Goal: Obtain resource: Download file/media

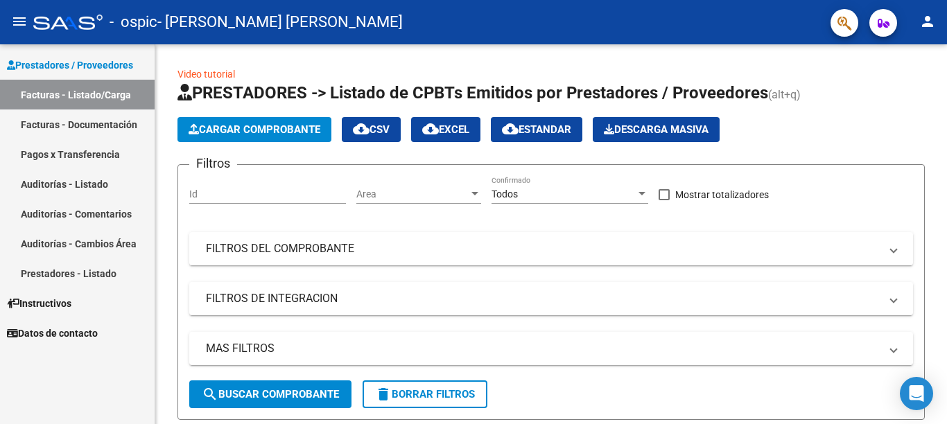
click at [99, 153] on link "Pagos x Transferencia" at bounding box center [77, 154] width 155 height 30
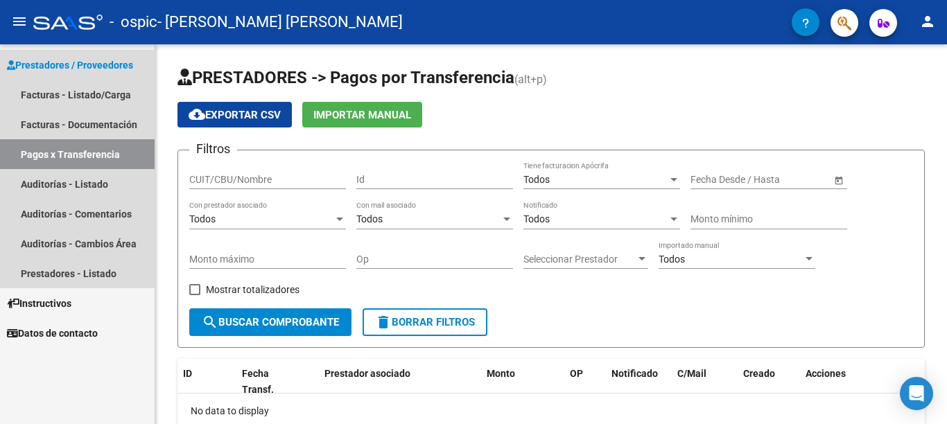
click at [112, 151] on link "Pagos x Transferencia" at bounding box center [77, 154] width 155 height 30
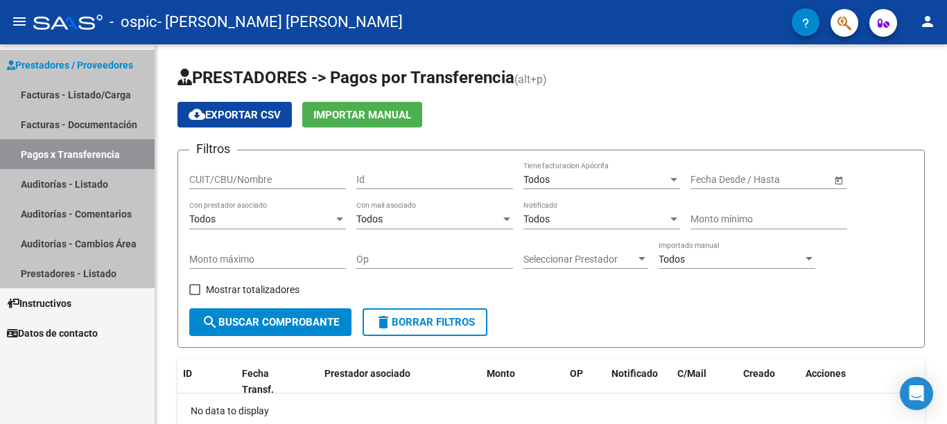
click at [112, 151] on link "Pagos x Transferencia" at bounding box center [77, 154] width 155 height 30
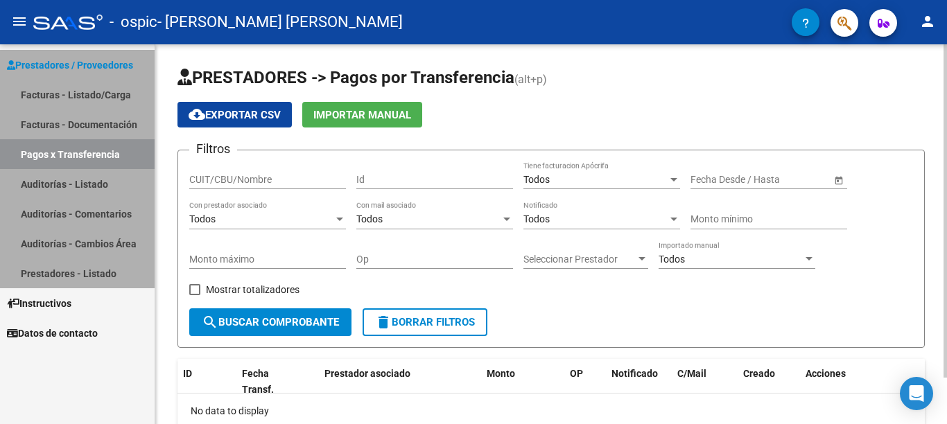
click at [944, 343] on div at bounding box center [945, 211] width 3 height 334
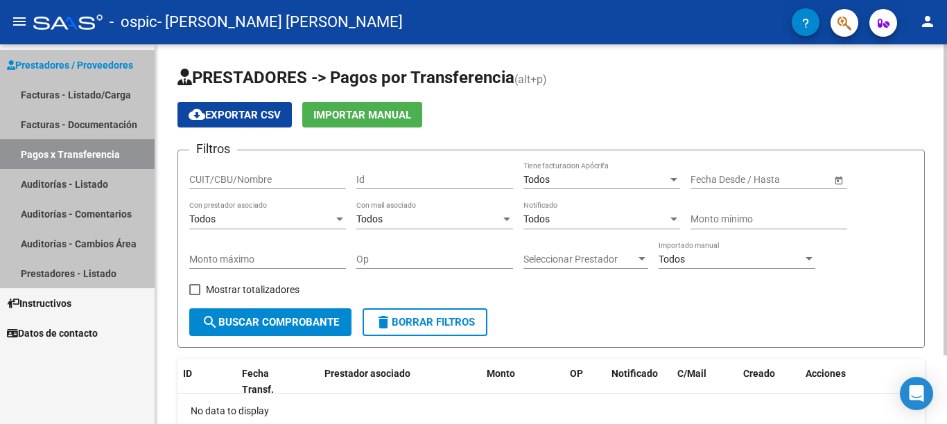
click at [947, 357] on div at bounding box center [945, 234] width 3 height 380
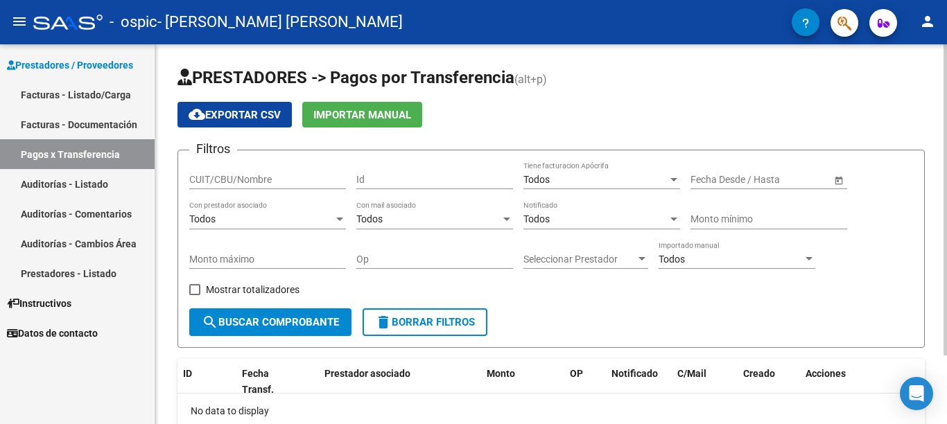
scroll to position [84, 0]
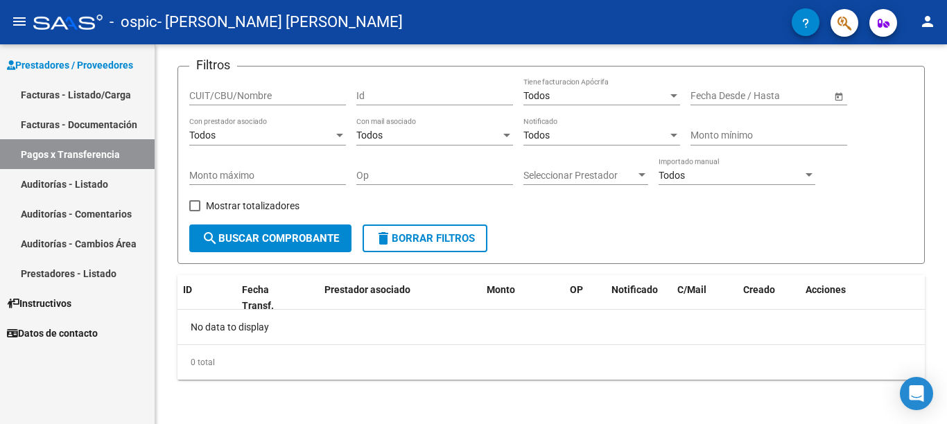
click at [96, 123] on link "Facturas - Documentación" at bounding box center [77, 125] width 155 height 30
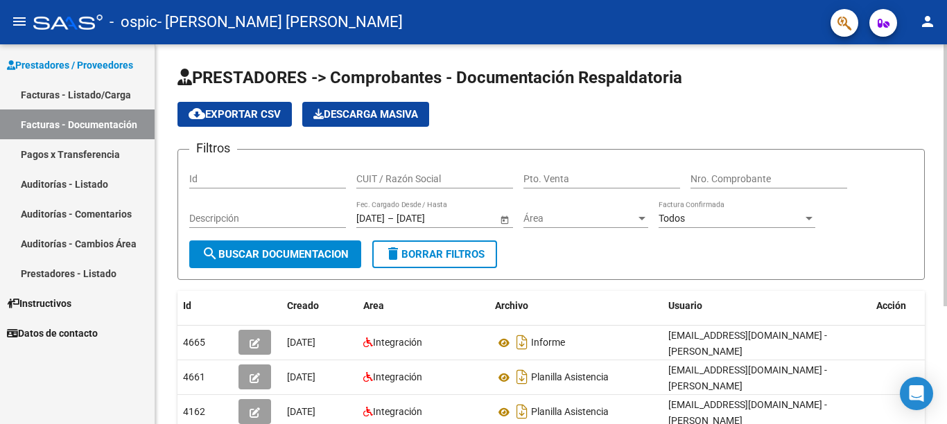
click at [946, 325] on div at bounding box center [945, 234] width 3 height 380
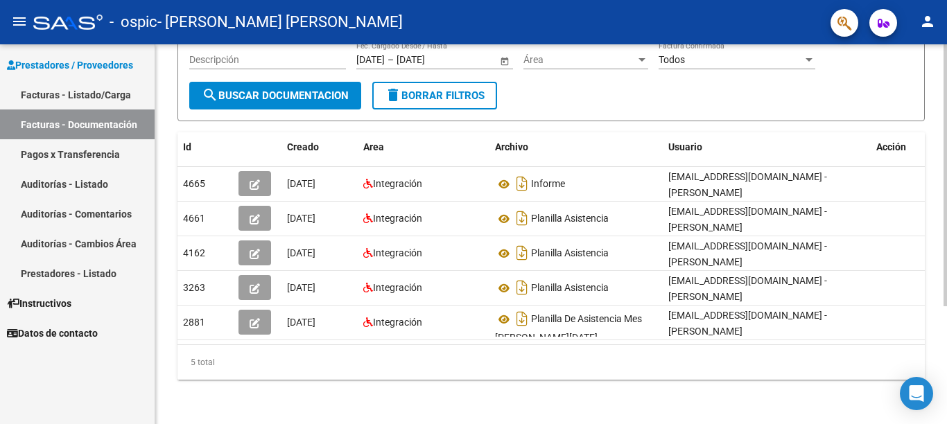
click at [946, 307] on div at bounding box center [945, 175] width 3 height 262
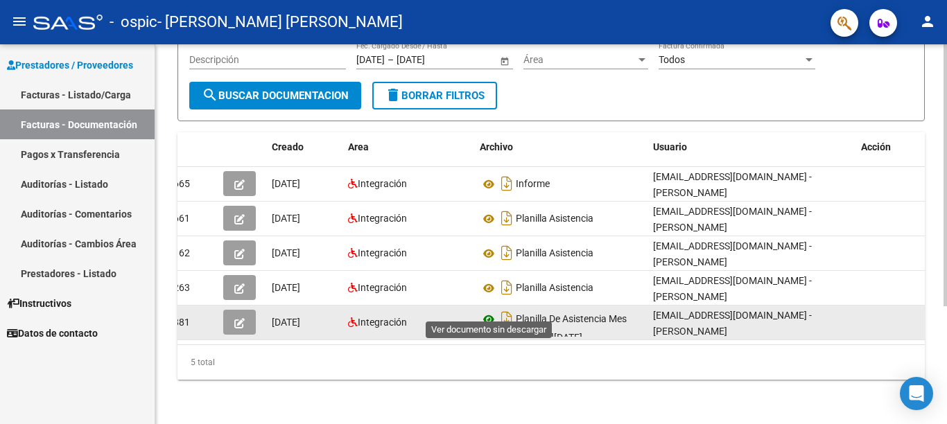
click at [489, 311] on icon at bounding box center [489, 319] width 18 height 17
